Goal: Navigation & Orientation: Find specific page/section

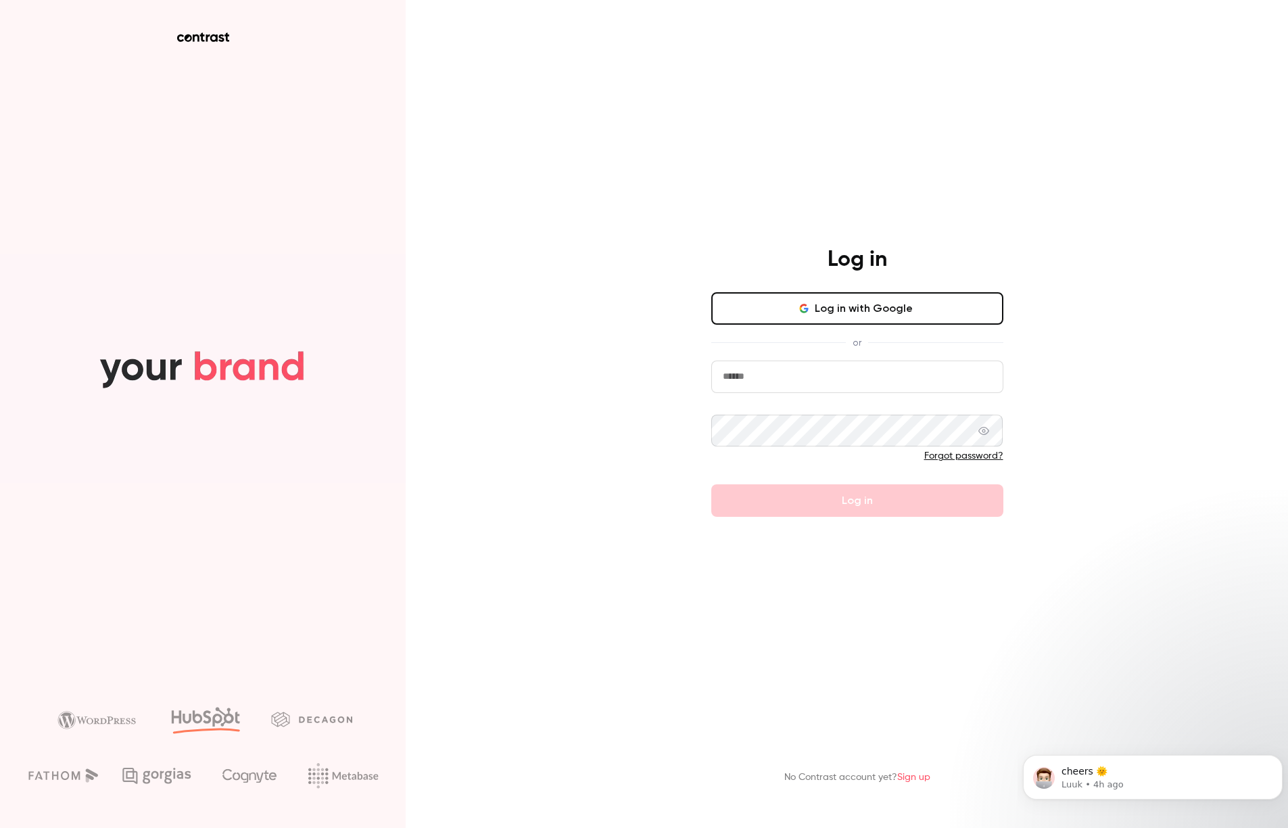
click at [809, 385] on input "email" at bounding box center [857, 376] width 292 height 32
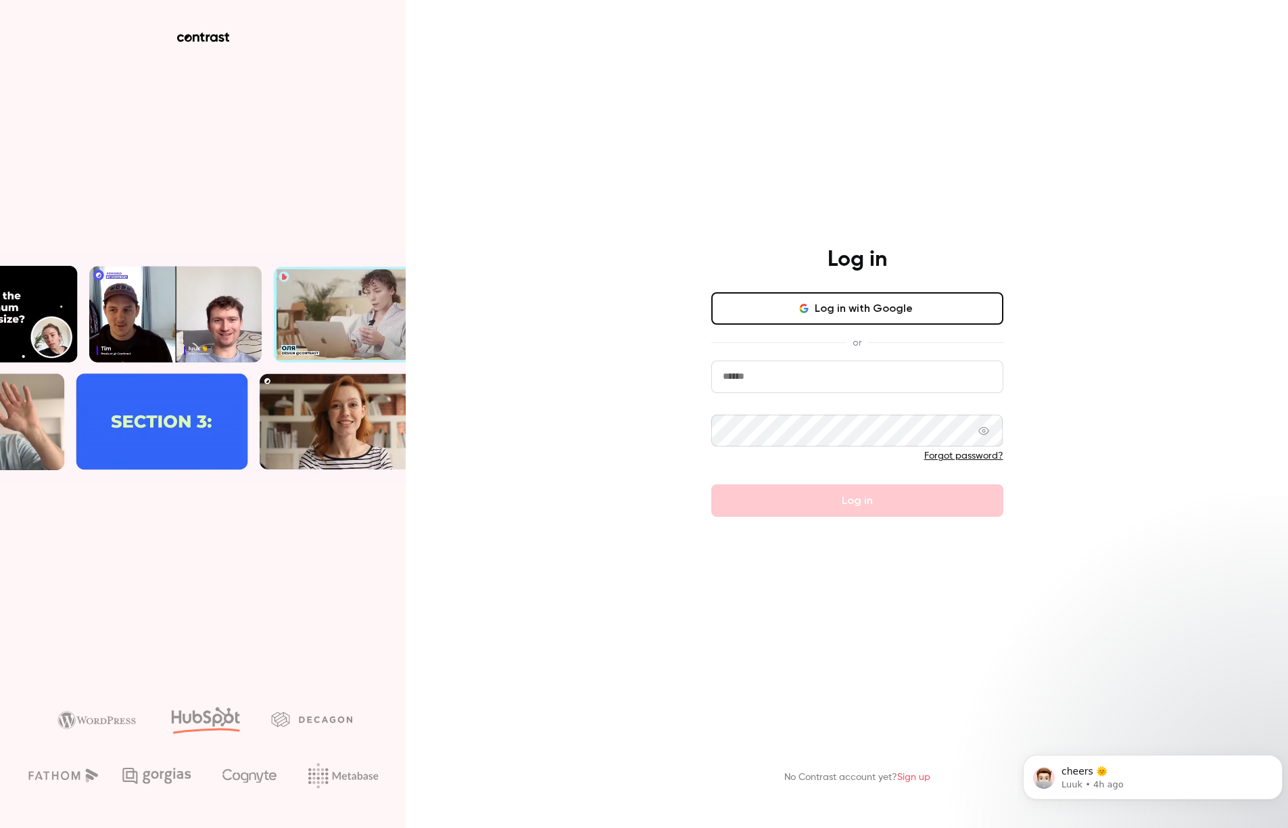
type input "**********"
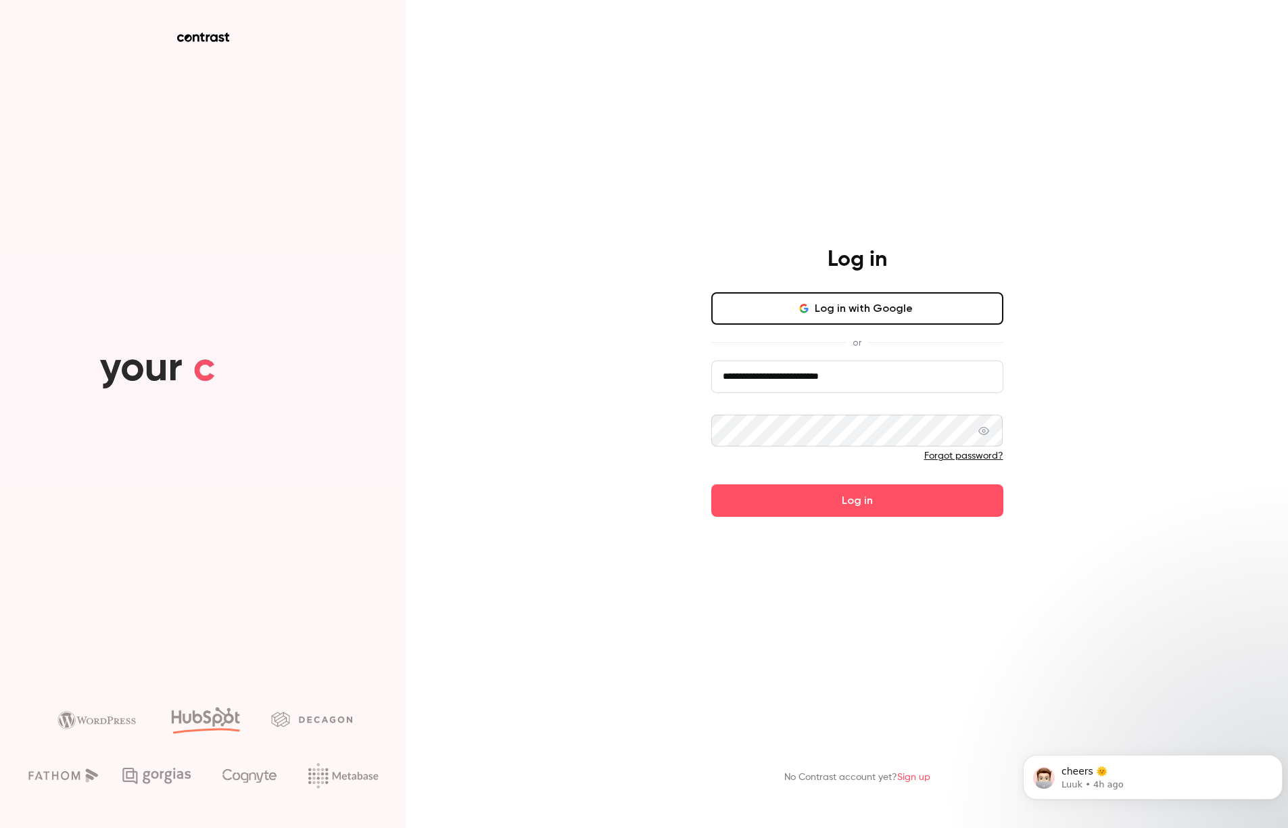
click at [984, 433] on icon at bounding box center [983, 430] width 11 height 11
click at [711, 484] on button "Log in" at bounding box center [857, 500] width 292 height 32
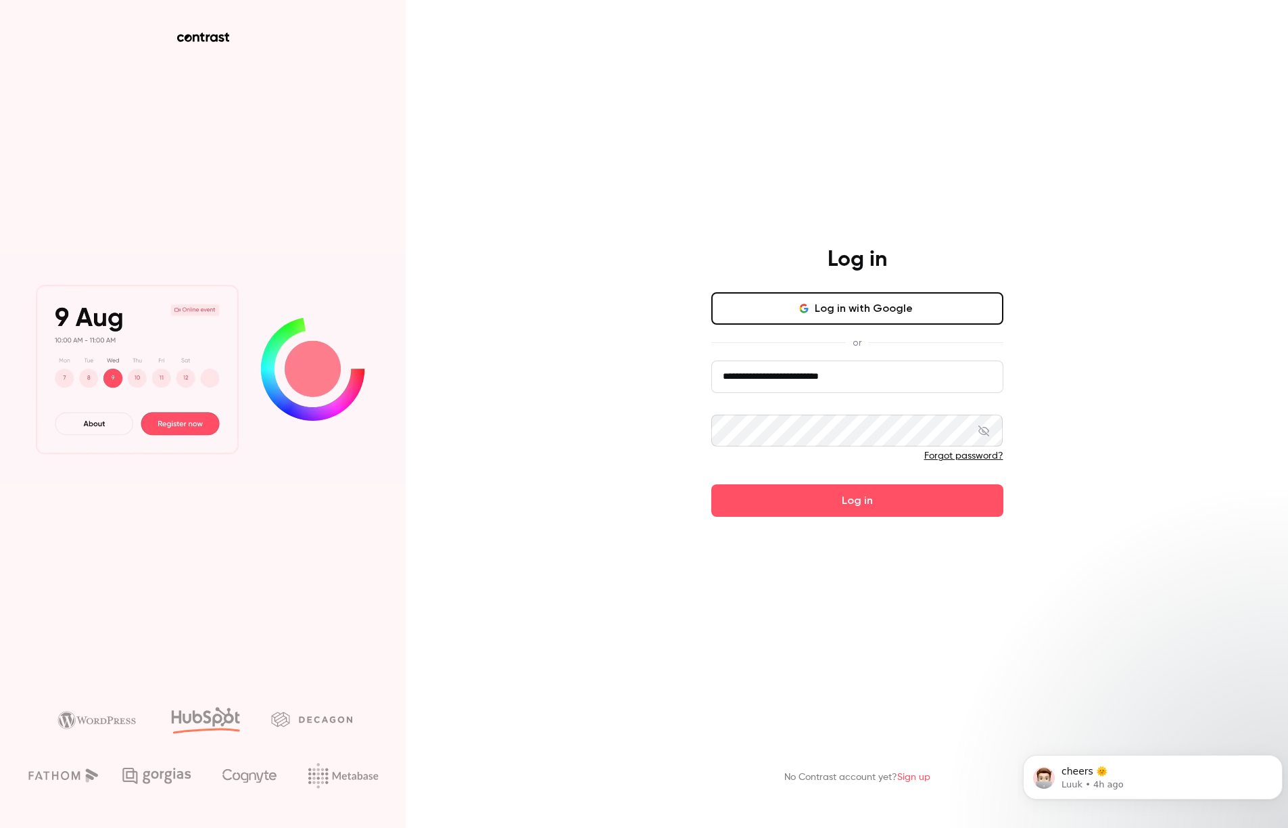
click at [711, 484] on button "Log in" at bounding box center [857, 500] width 292 height 32
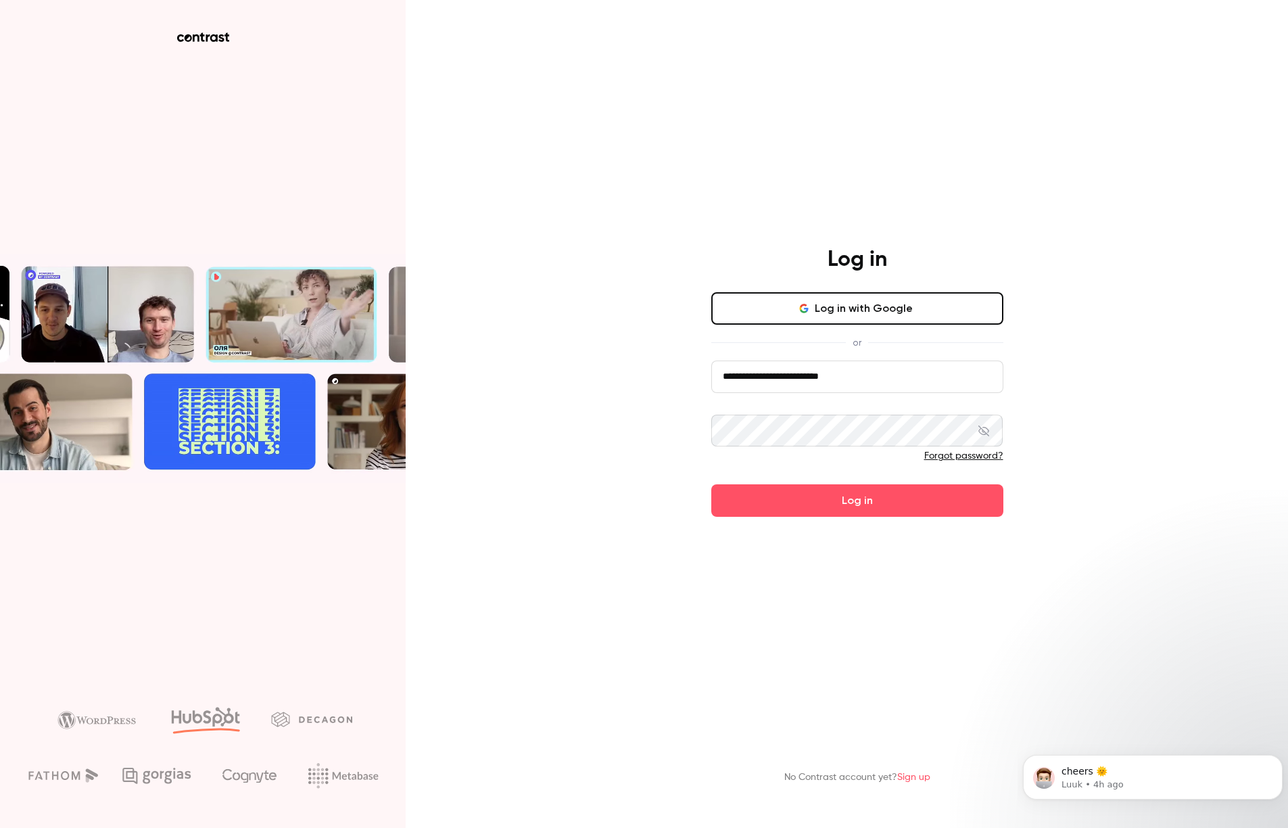
click at [711, 484] on button "Log in" at bounding box center [857, 500] width 292 height 32
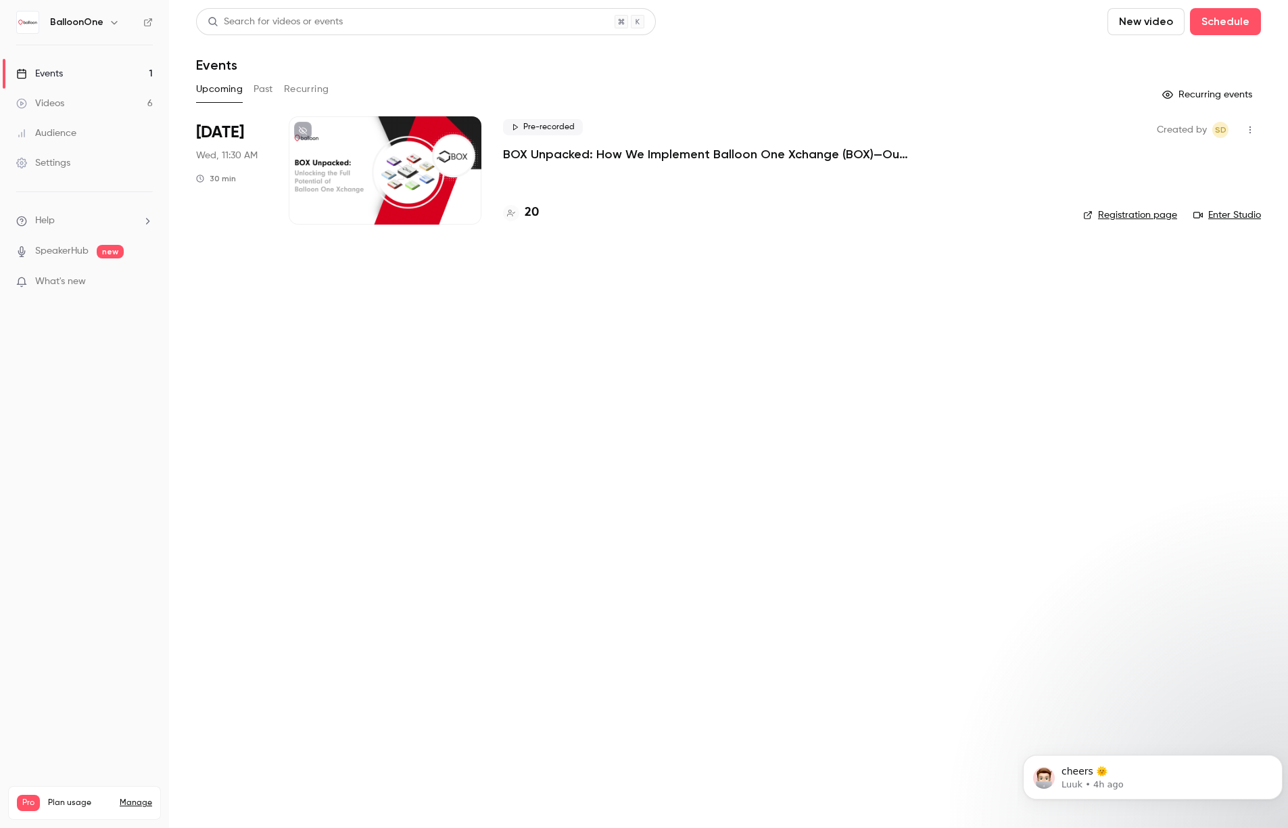
click at [147, 112] on link "Videos 6" at bounding box center [84, 104] width 169 height 30
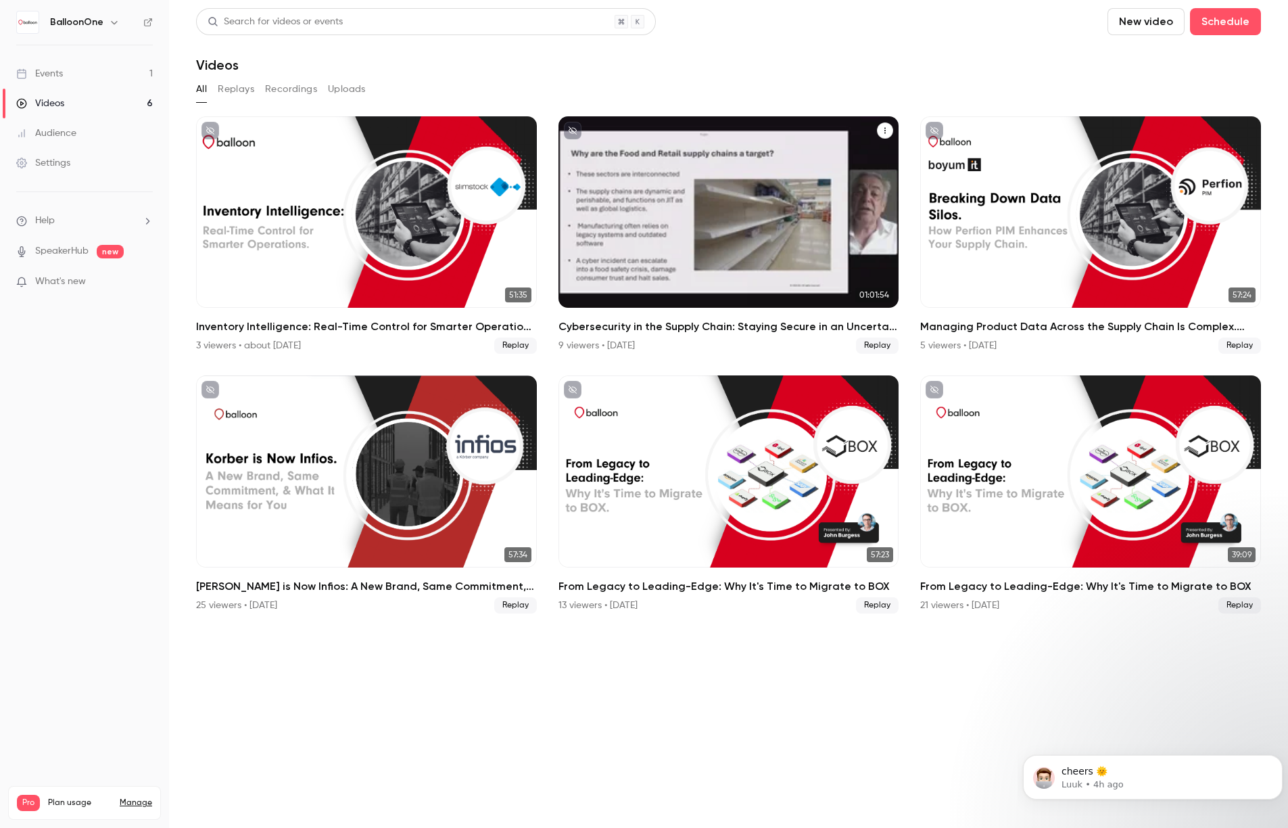
click at [708, 325] on h2 "Cybersecurity in the Supply Chain: Staying Secure in an Uncertain World - In pa…" at bounding box center [728, 326] width 341 height 16
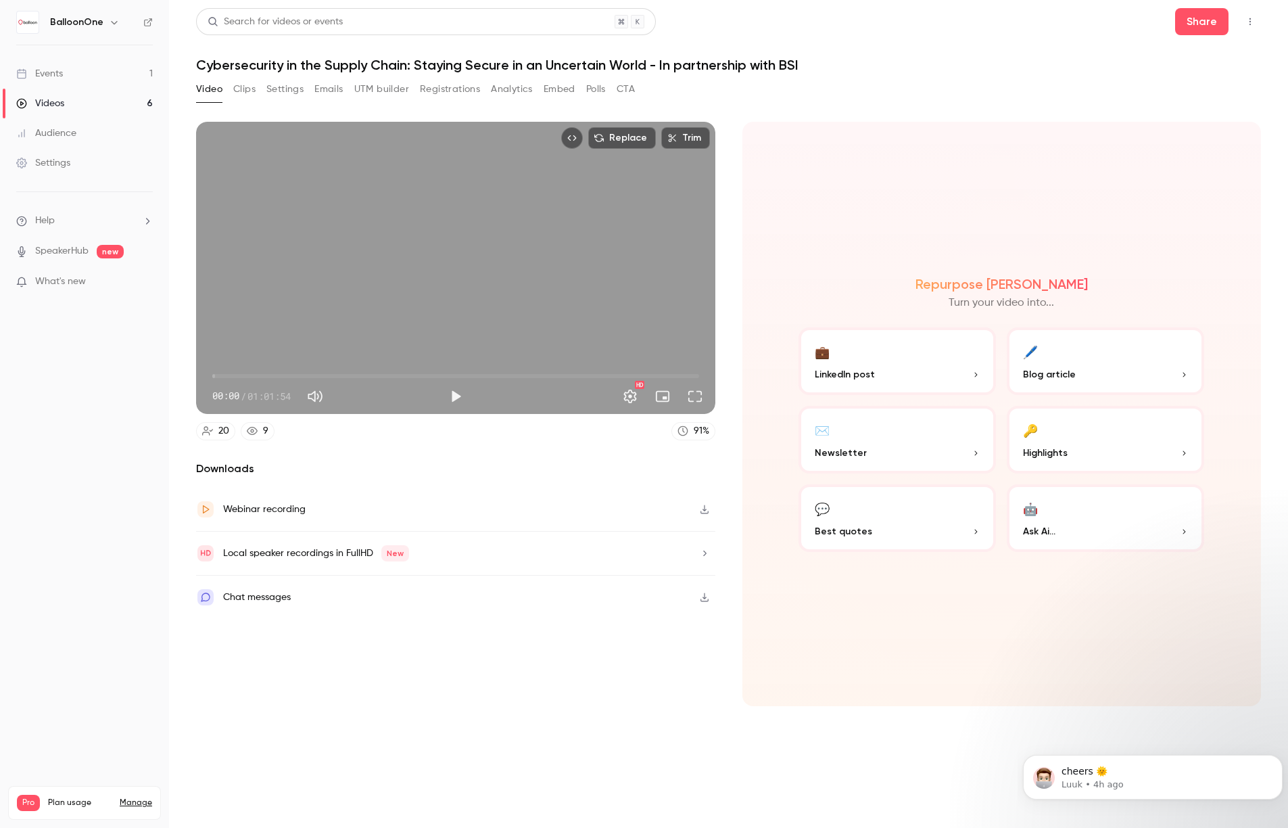
click at [443, 99] on button "Registrations" at bounding box center [450, 89] width 60 height 22
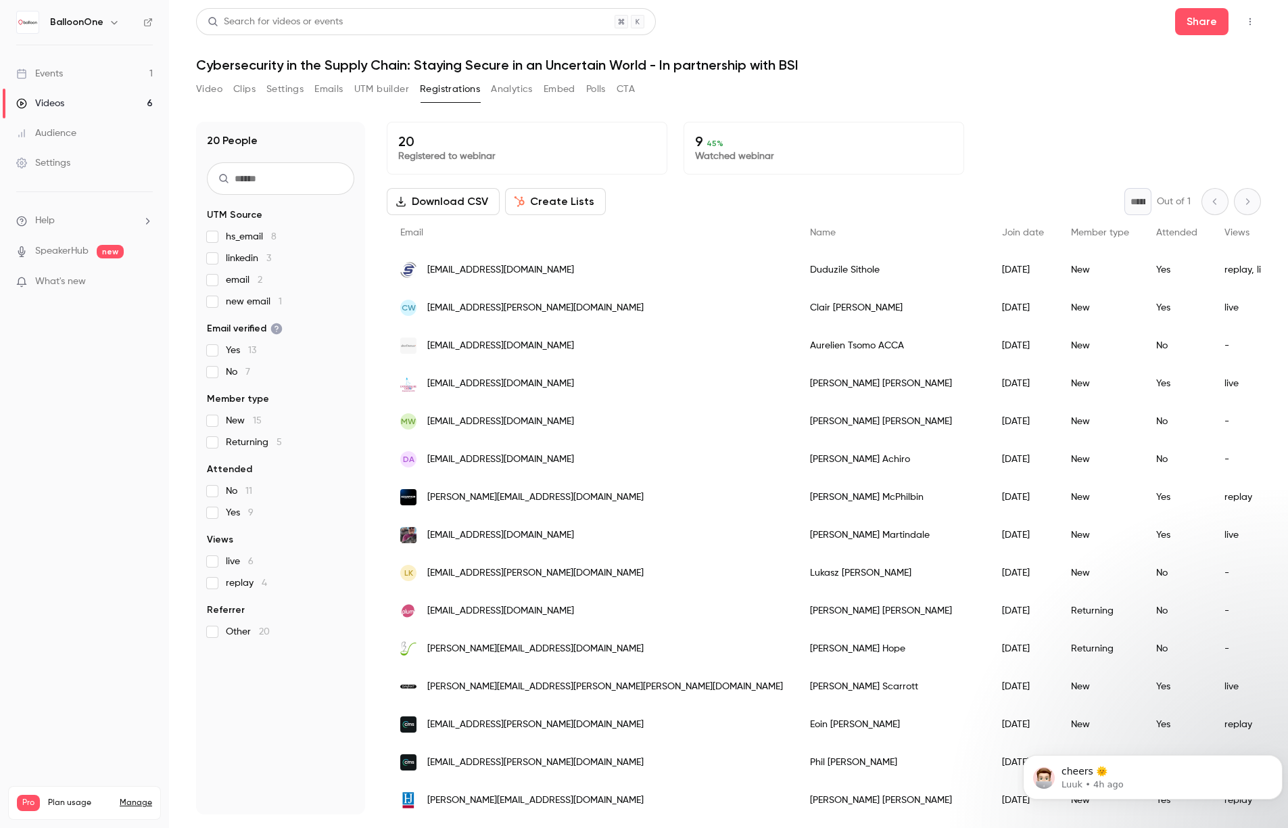
click at [212, 79] on button "Video" at bounding box center [209, 89] width 26 height 22
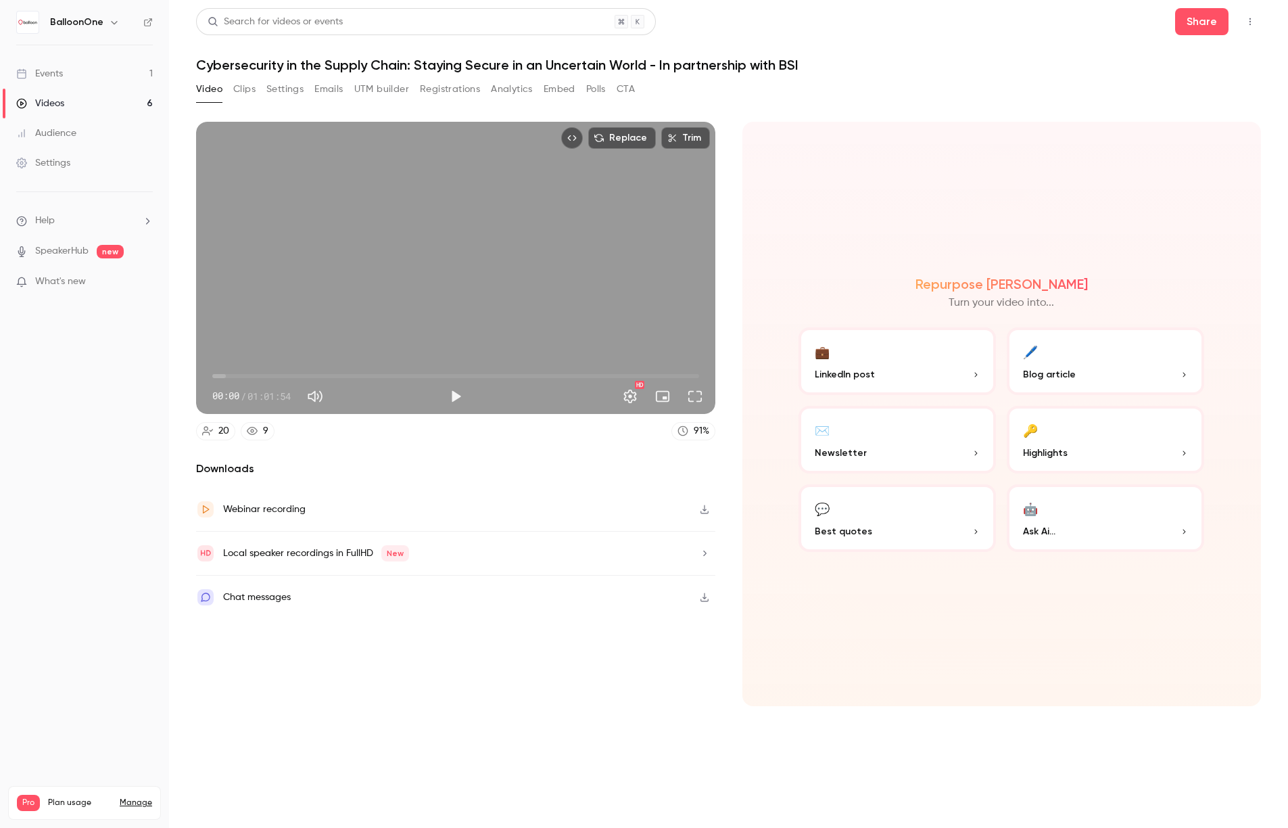
click at [108, 64] on link "Events 1" at bounding box center [84, 74] width 169 height 30
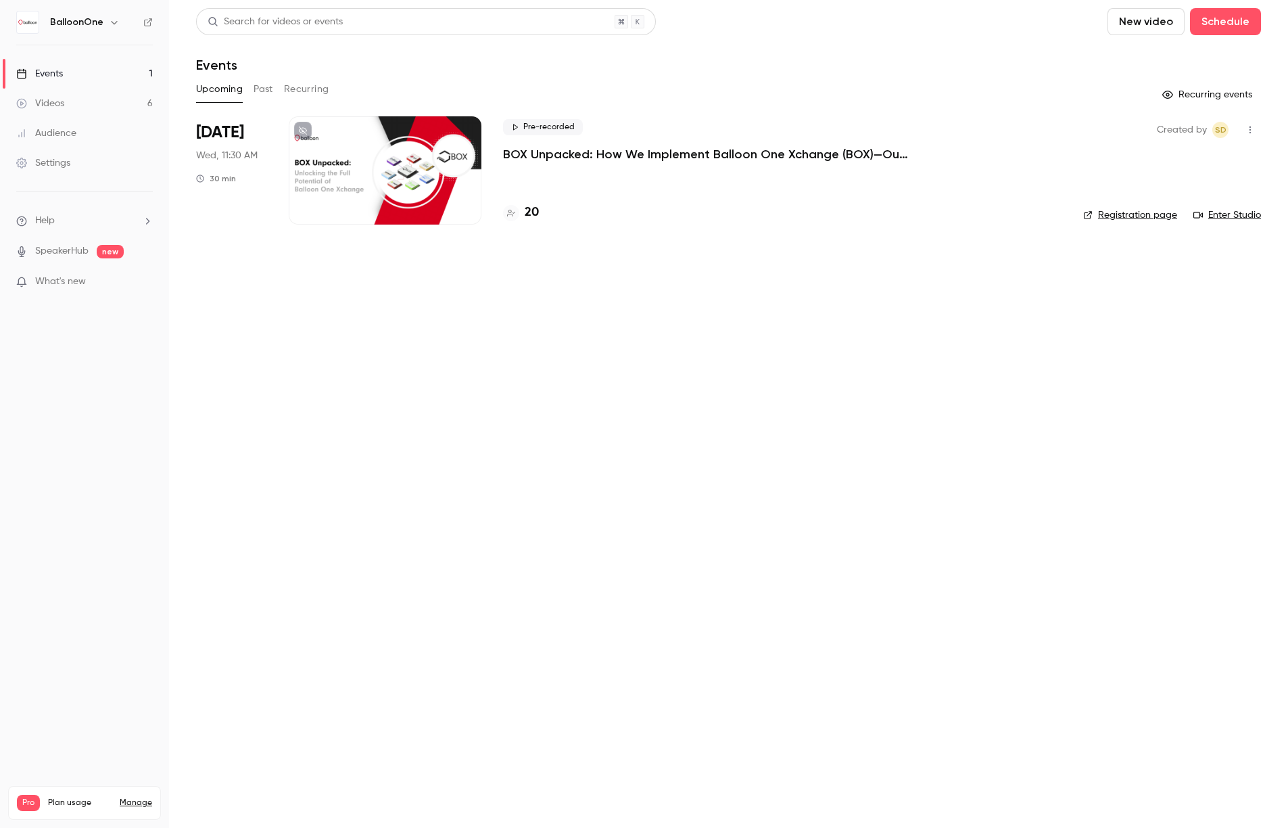
click at [368, 172] on div at bounding box center [385, 170] width 193 height 108
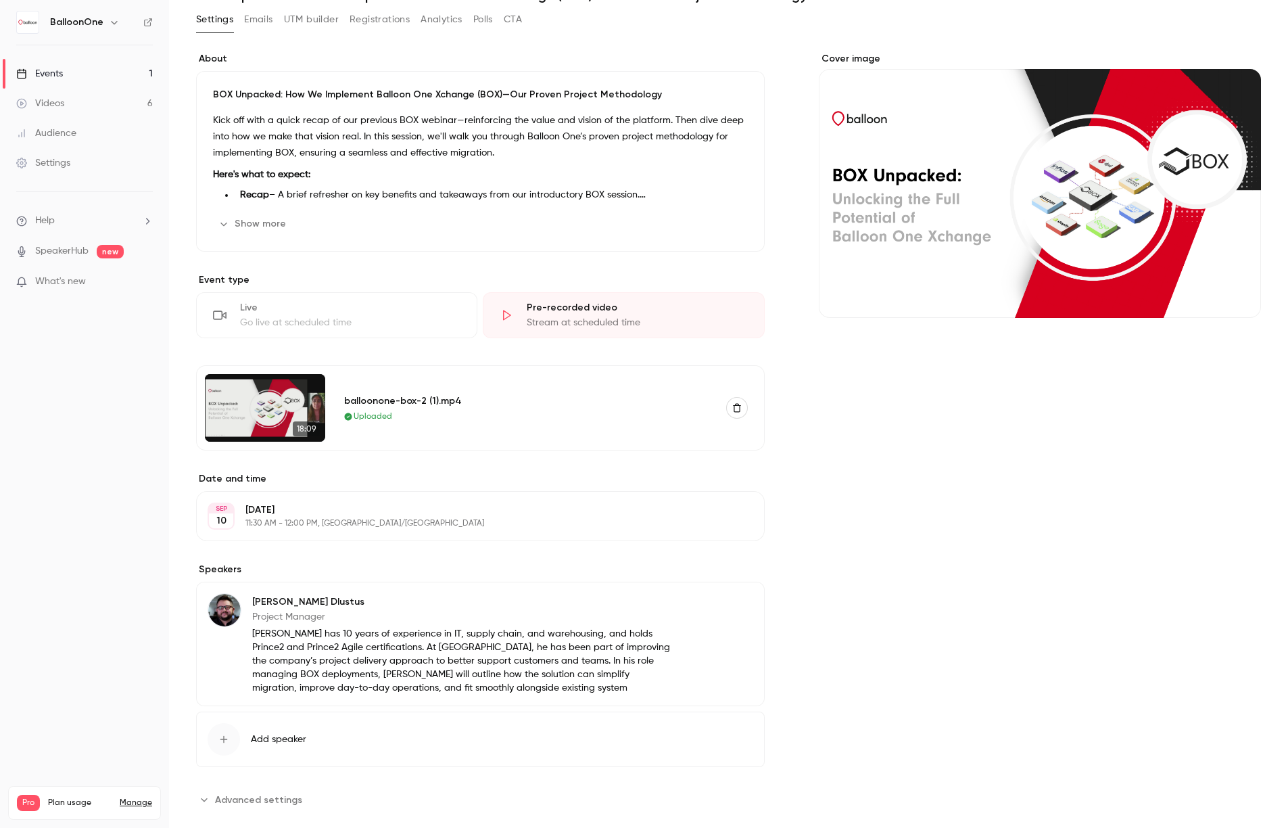
scroll to position [89, 0]
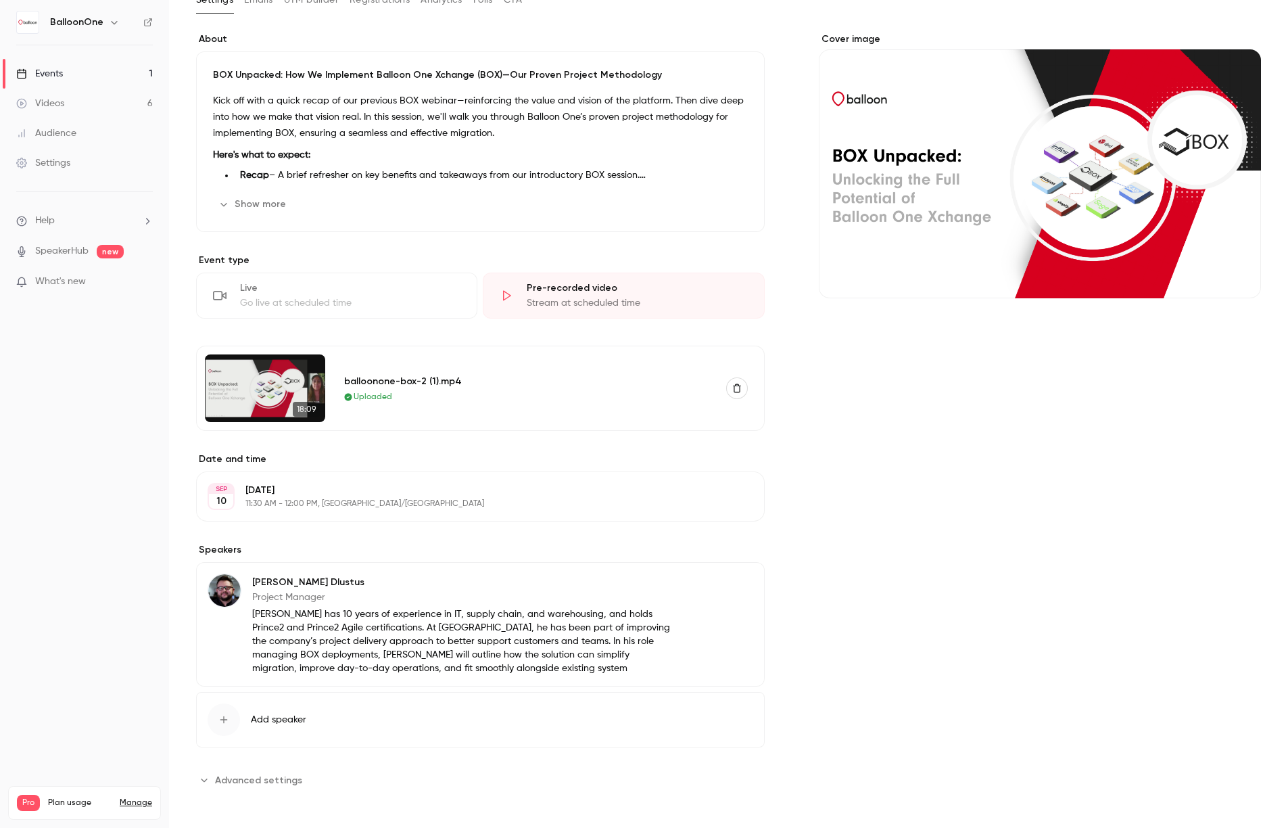
click at [254, 406] on img at bounding box center [265, 388] width 120 height 68
click at [425, 375] on div "balloonone-box-2 (1).mp4" at bounding box center [527, 381] width 366 height 14
